Goal: Navigation & Orientation: Find specific page/section

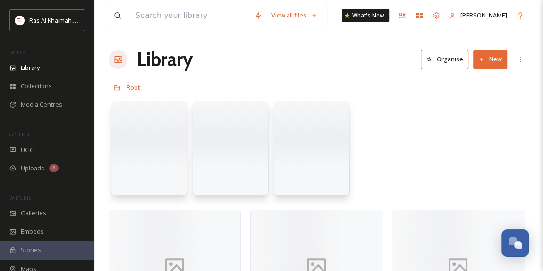
scroll to position [299, 0]
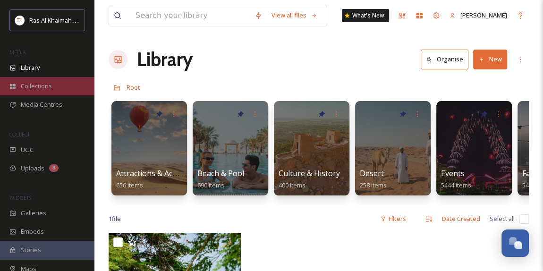
click at [52, 89] on div "Collections" at bounding box center [47, 86] width 94 height 18
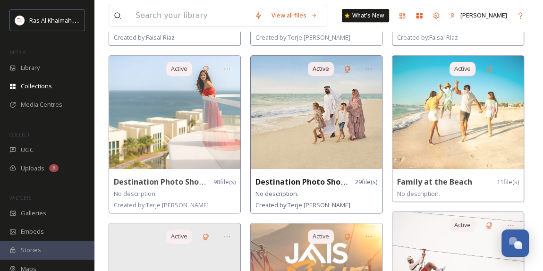
scroll to position [386, 0]
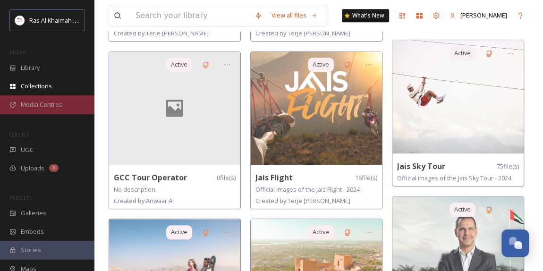
click at [51, 103] on span "Media Centres" at bounding box center [42, 104] width 42 height 9
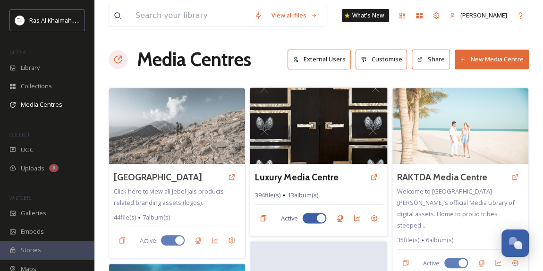
click at [308, 164] on div "Luxury Media Centre 394 file(s) 13 album(s) Active" at bounding box center [318, 200] width 137 height 73
click at [317, 178] on h3 "Luxury Media Centre" at bounding box center [297, 177] width 84 height 14
